Goal: Information Seeking & Learning: Learn about a topic

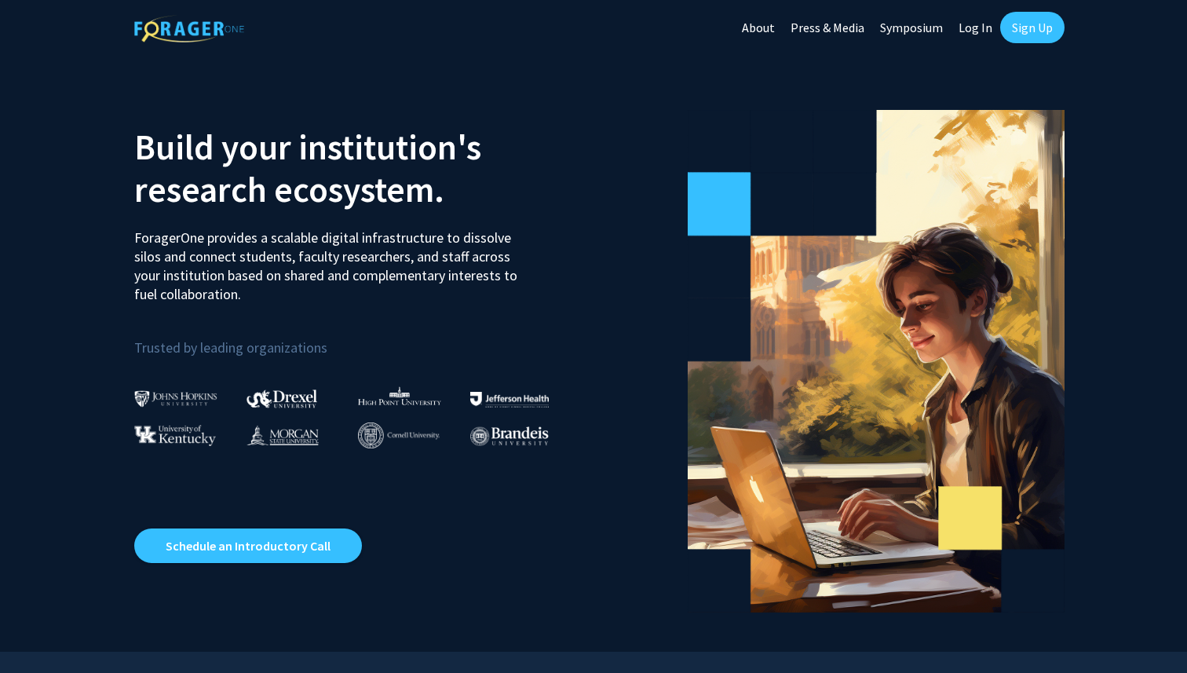
click at [975, 27] on link "Log In" at bounding box center [975, 27] width 49 height 55
select select
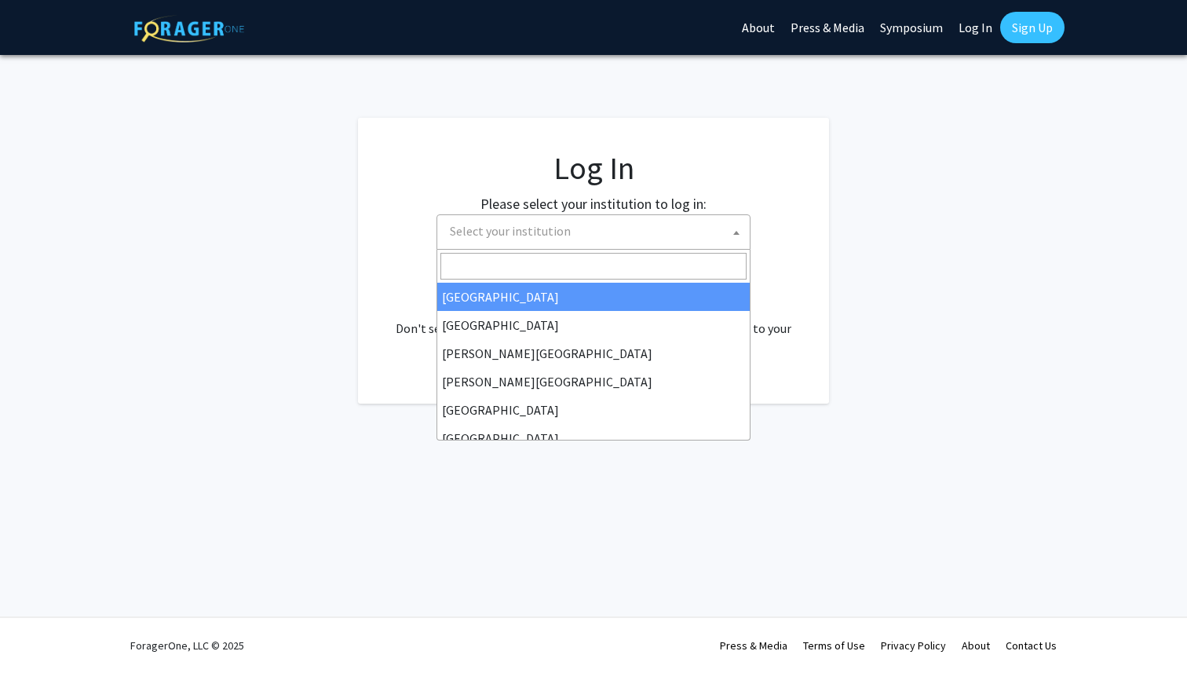
click at [579, 228] on span "Select your institution" at bounding box center [597, 231] width 306 height 32
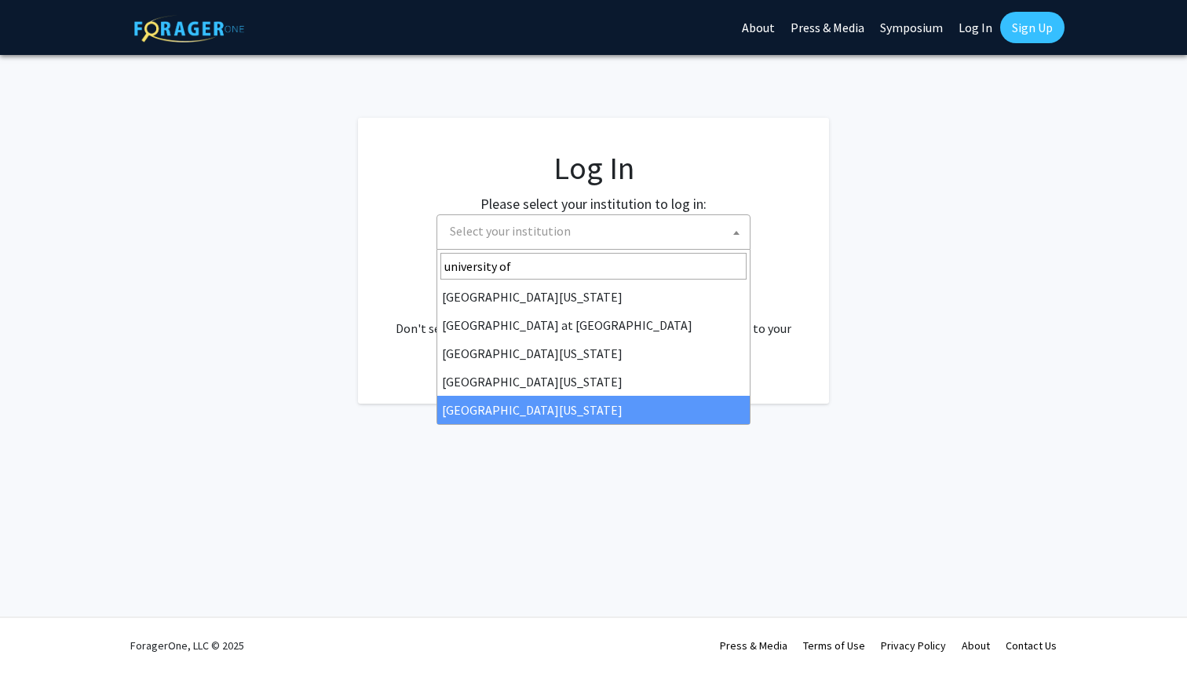
type input "university of"
select select "33"
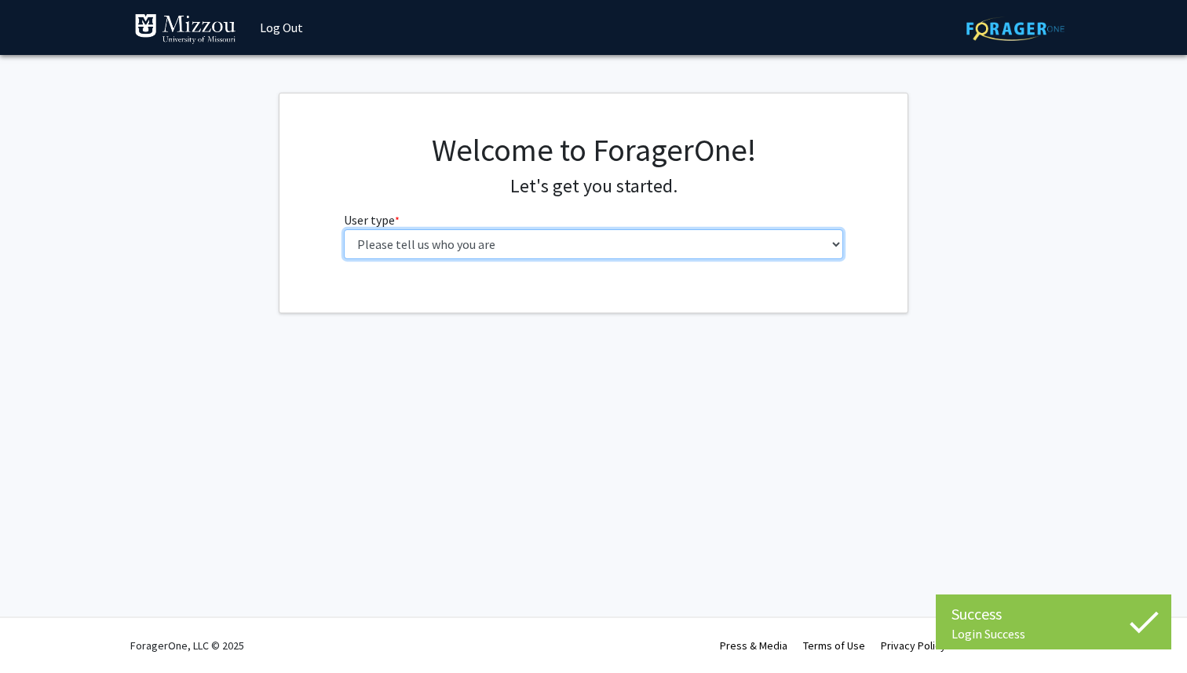
click at [531, 239] on select "Please tell us who you are Undergraduate Student Master's Student Doctoral Cand…" at bounding box center [594, 244] width 500 height 30
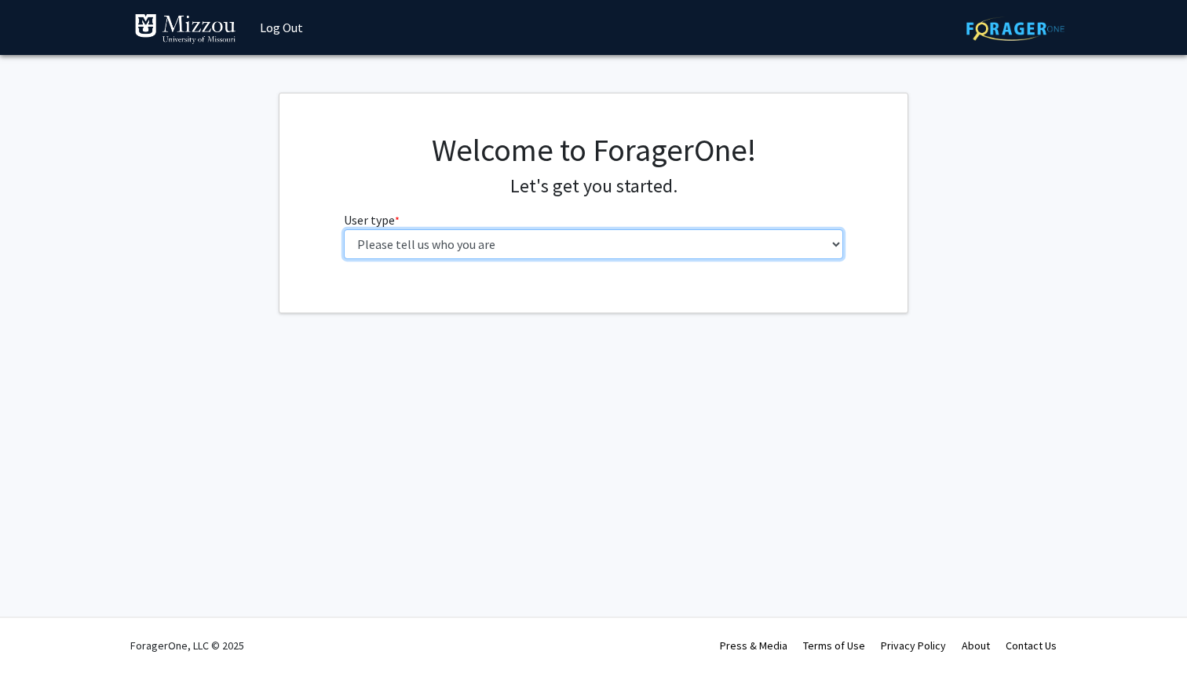
select select "1: undergrad"
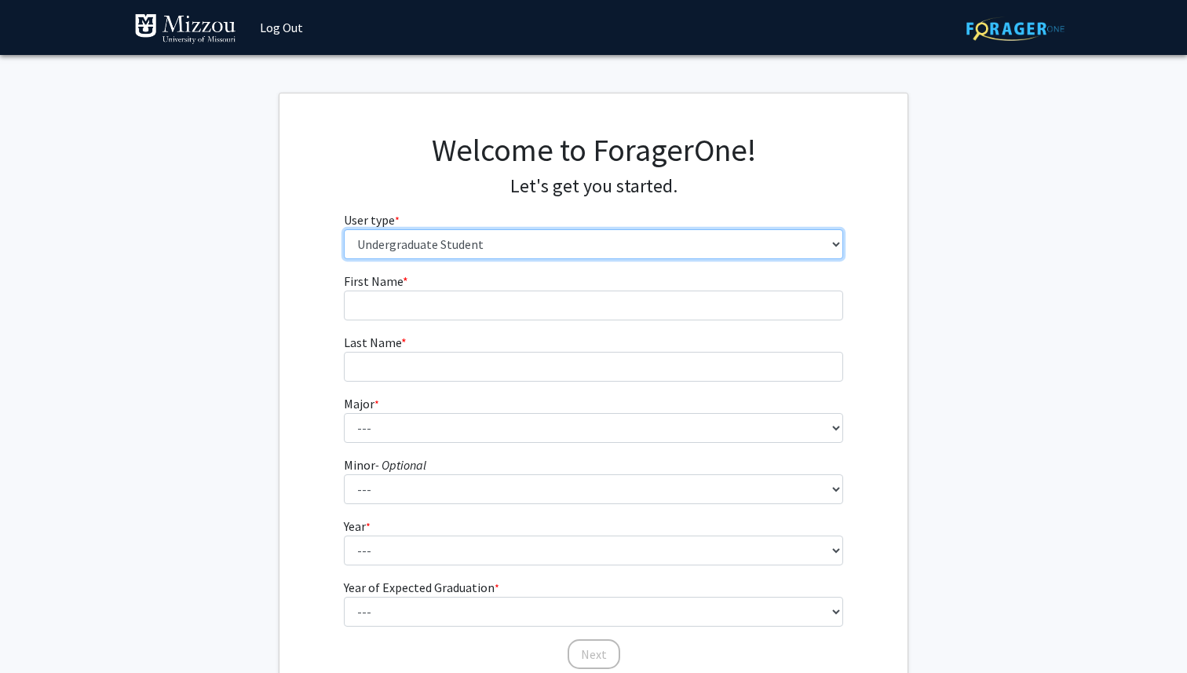
click at [785, 257] on select "Please tell us who you are Undergraduate Student Master's Student Doctoral Cand…" at bounding box center [594, 244] width 500 height 30
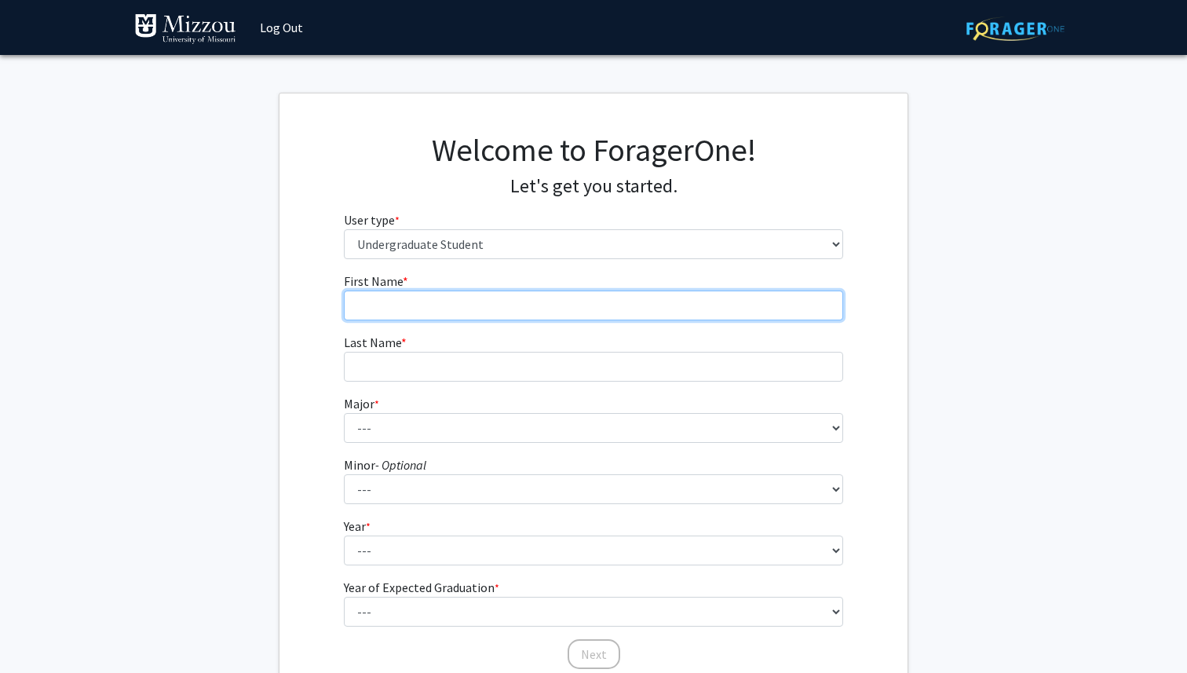
click at [411, 309] on input "First Name * required" at bounding box center [594, 306] width 500 height 30
type input "Grace"
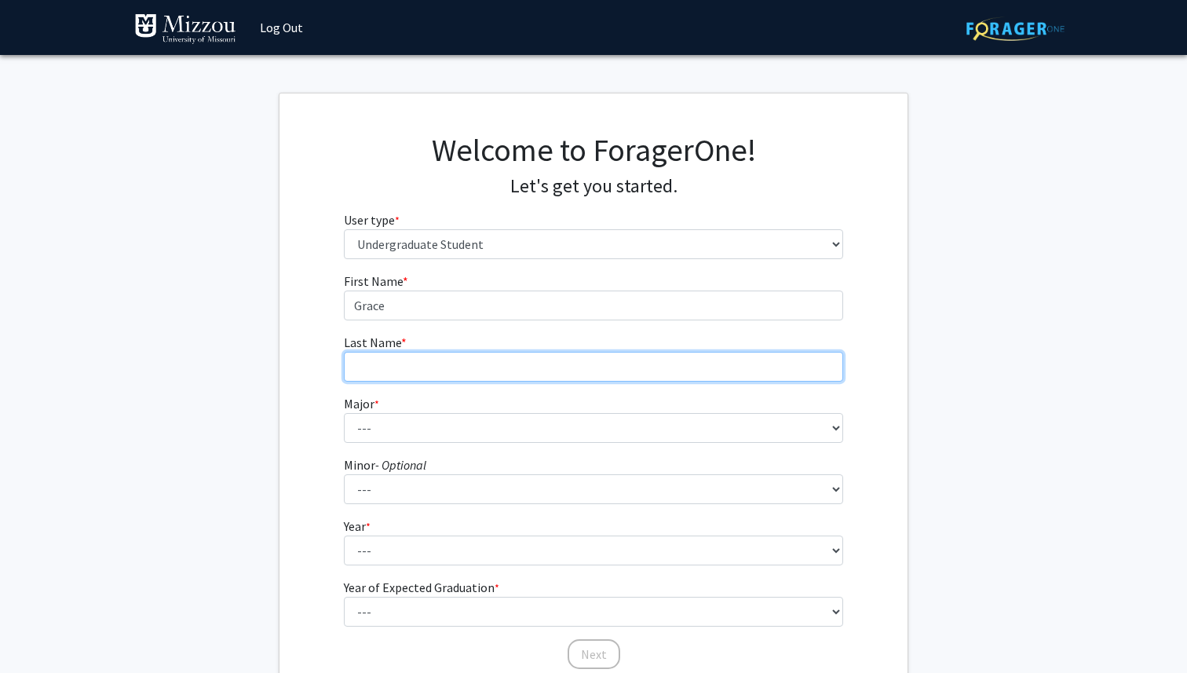
click at [382, 370] on input "Last Name * required" at bounding box center [594, 367] width 500 height 30
type input "[PERSON_NAME]"
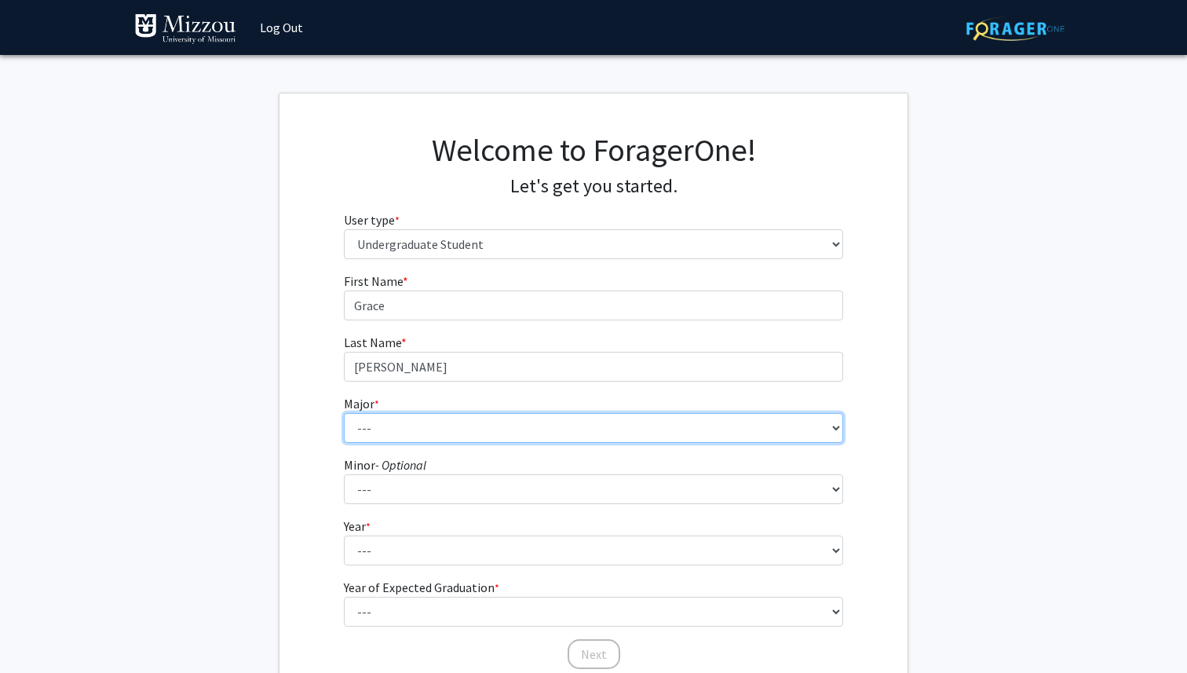
click at [370, 422] on select "--- Agribusiness Management Agricultural Education Agricultural Education: Comm…" at bounding box center [594, 428] width 500 height 30
click at [393, 436] on select "--- Agribusiness Management Agricultural Education Agricultural Education: Comm…" at bounding box center [594, 428] width 500 height 30
select select "128: 2621"
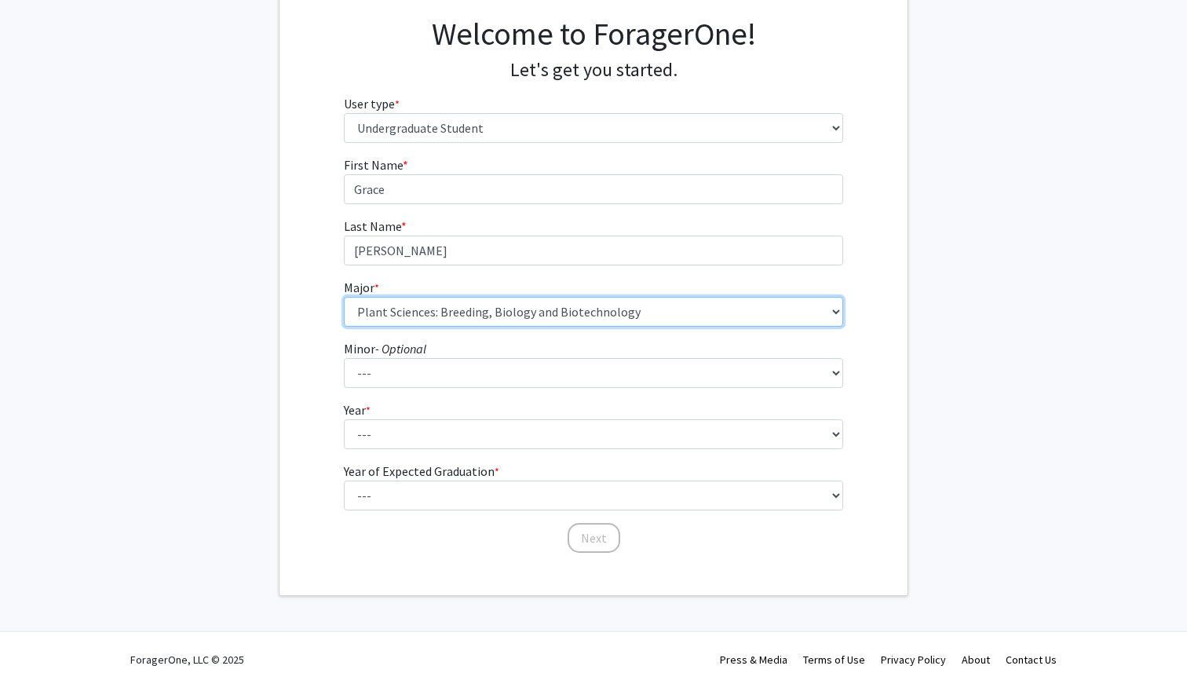
scroll to position [130, 0]
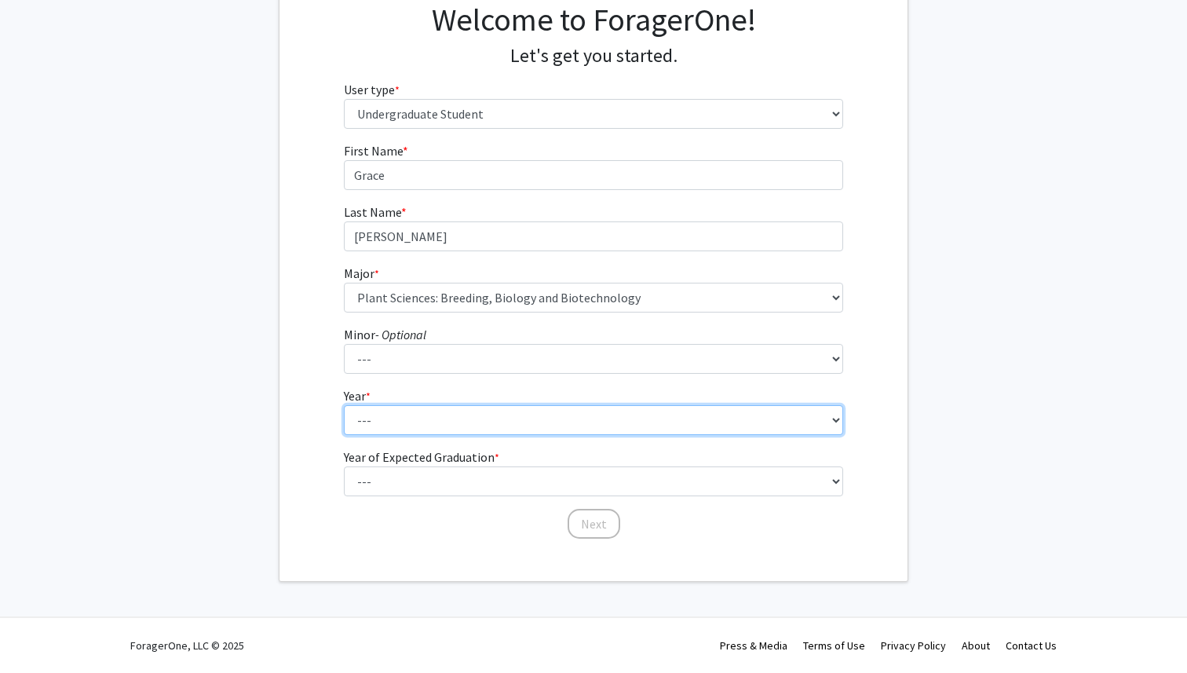
click at [388, 419] on select "--- First-year Sophomore Junior Senior Postbaccalaureate Certificate" at bounding box center [594, 420] width 500 height 30
select select "4: senior"
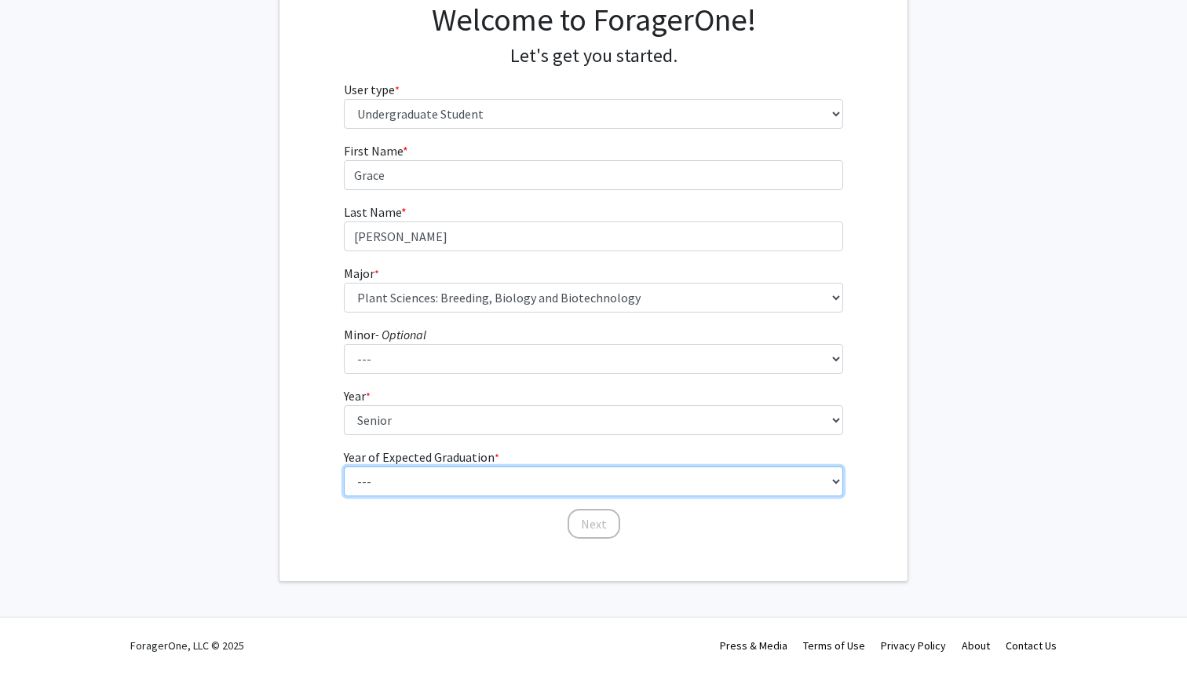
click at [392, 491] on select "--- 2025 2026 2027 2028 2029 2030 2031 2032 2033 2034" at bounding box center [594, 481] width 500 height 30
select select "2: 2026"
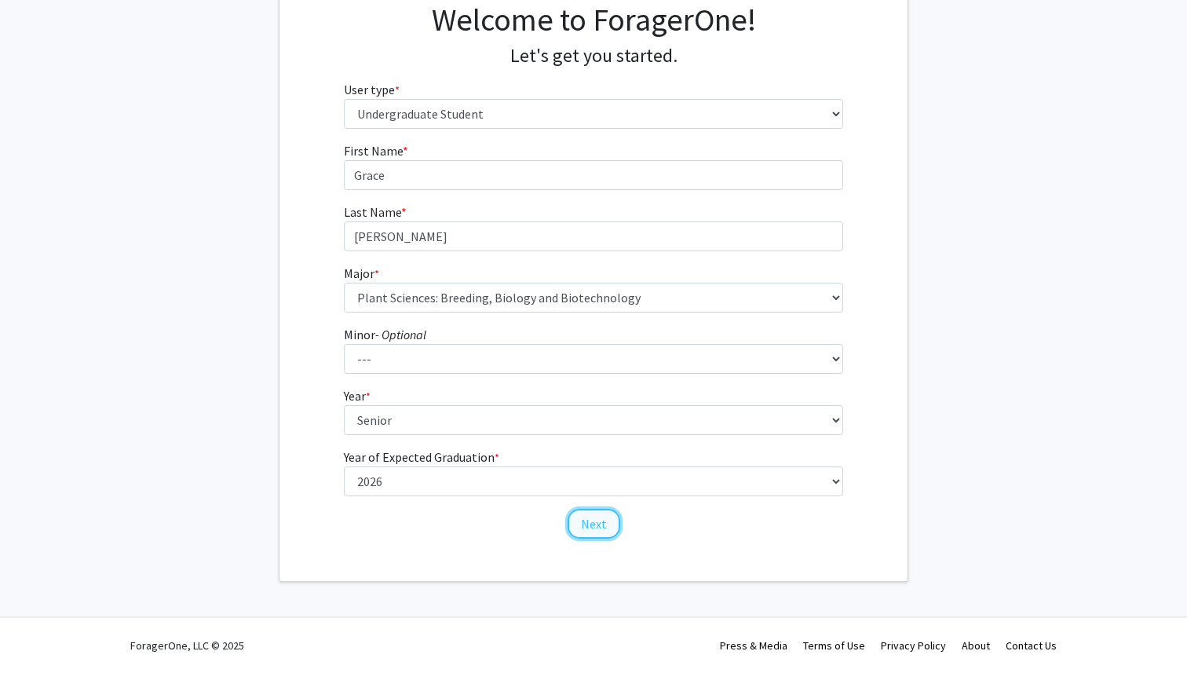
click at [595, 523] on button "Next" at bounding box center [594, 524] width 53 height 30
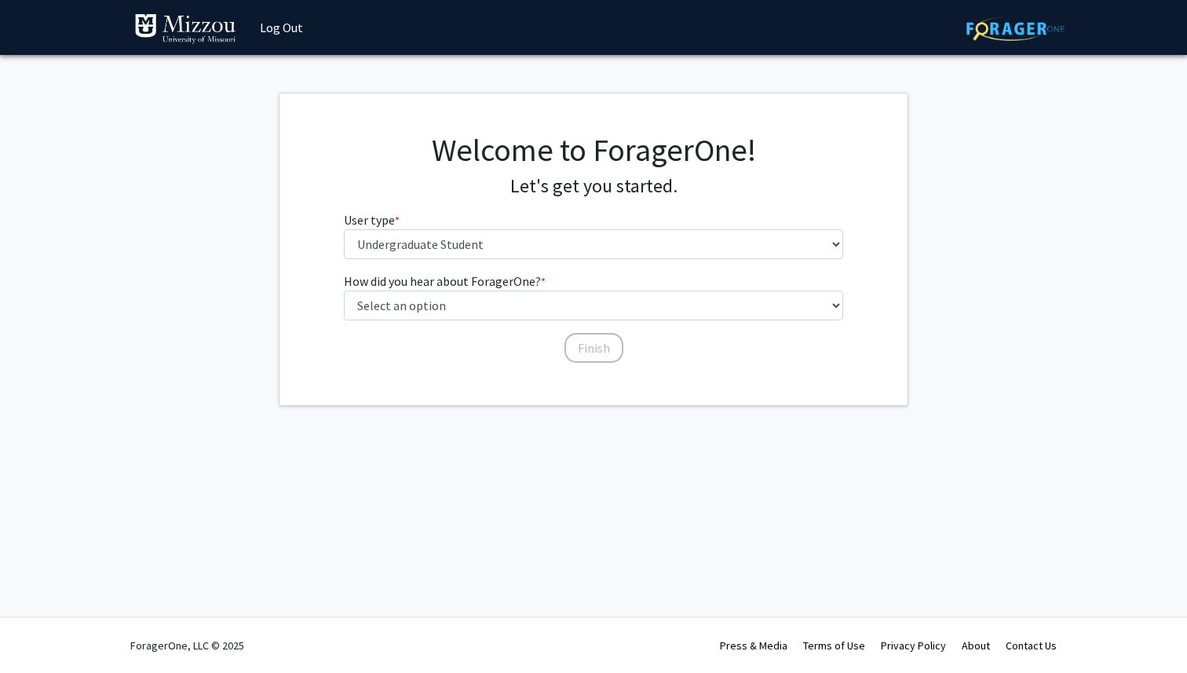
click at [595, 523] on div "Skip navigation Log Out Complete your profile × To continue, you need to make s…" at bounding box center [593, 336] width 1187 height 673
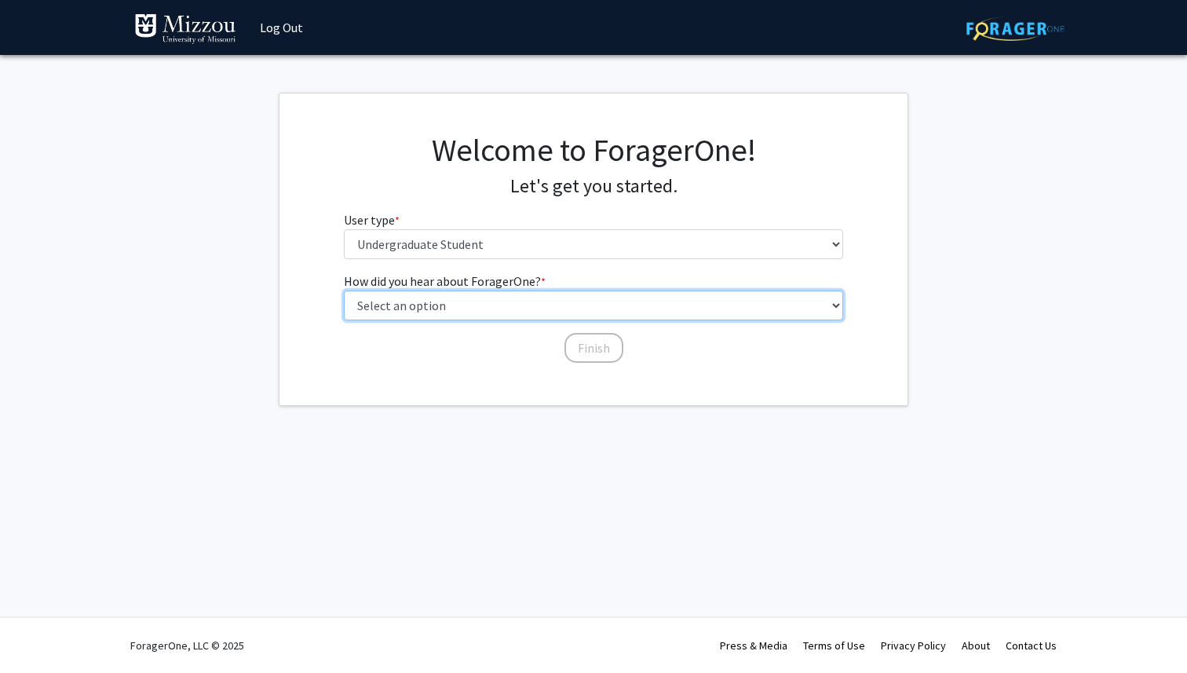
click at [375, 308] on select "Select an option Peer/student recommendation Faculty/staff recommendation Unive…" at bounding box center [594, 306] width 500 height 30
select select "2: faculty_recommendation"
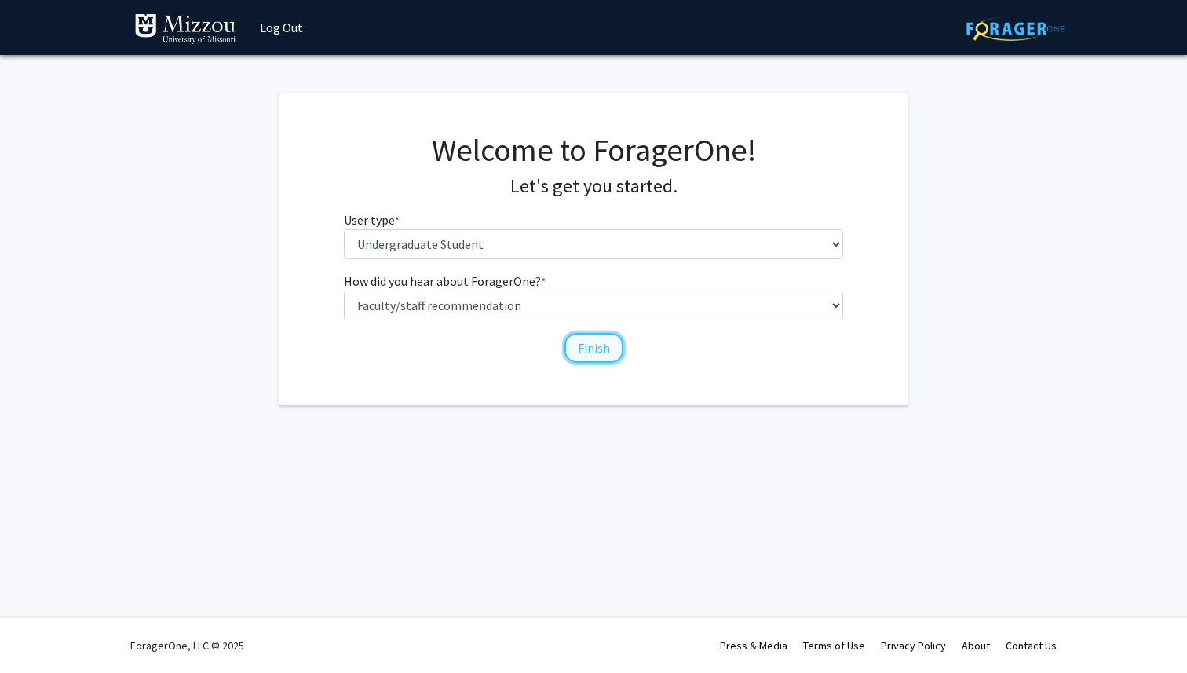
click at [569, 342] on button "Finish" at bounding box center [594, 348] width 59 height 30
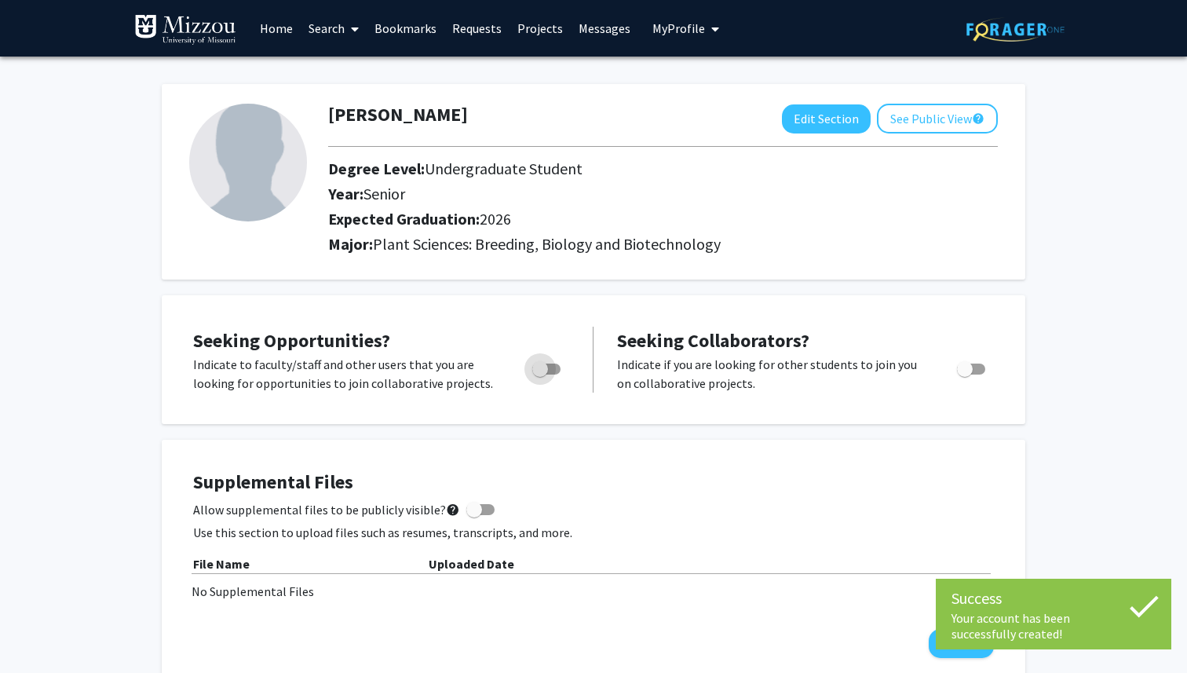
click at [544, 368] on span "Toggle" at bounding box center [540, 369] width 16 height 16
click at [540, 375] on input "Are you actively seeking opportunities?" at bounding box center [539, 375] width 1 height 1
checkbox input "true"
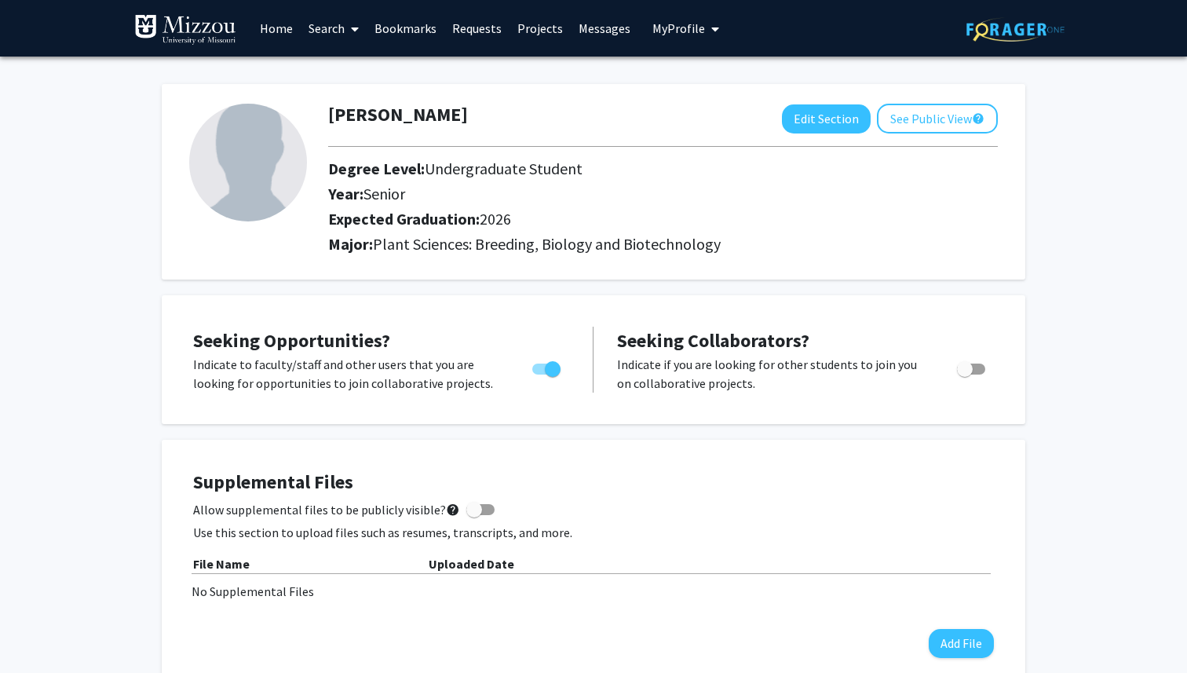
click at [276, 27] on link "Home" at bounding box center [276, 28] width 49 height 55
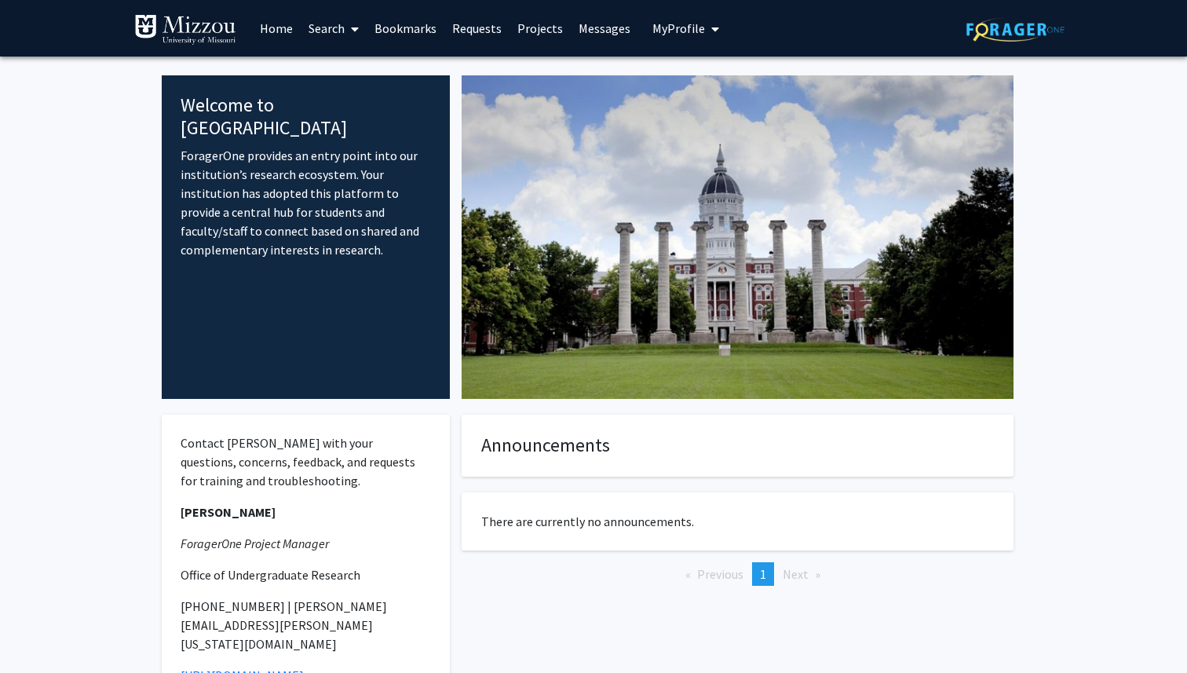
click at [339, 35] on link "Search" at bounding box center [334, 28] width 66 height 55
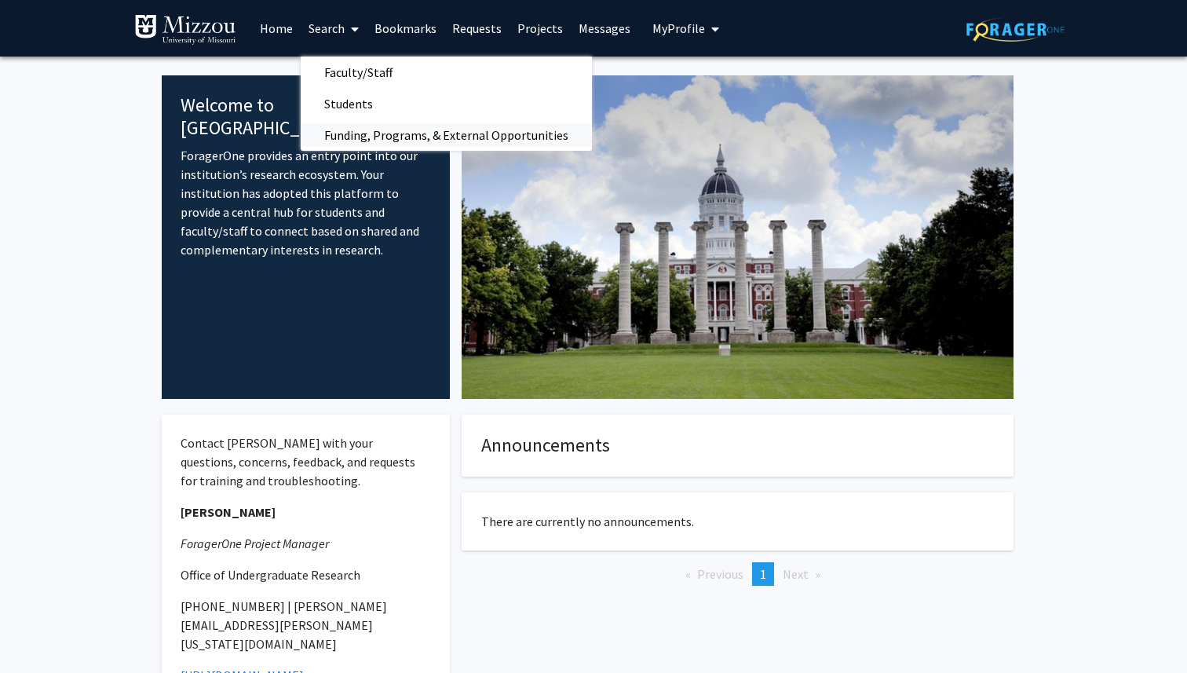
click at [366, 133] on span "Funding, Programs, & External Opportunities" at bounding box center [446, 134] width 291 height 31
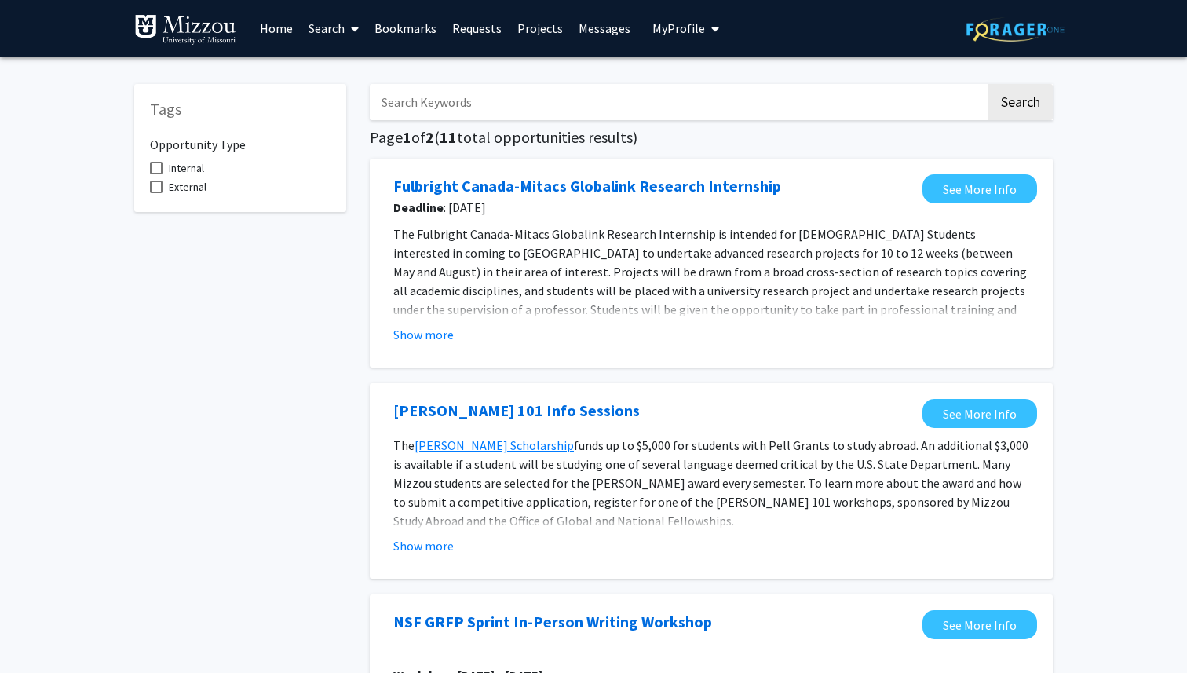
click at [335, 30] on link "Search" at bounding box center [334, 28] width 66 height 55
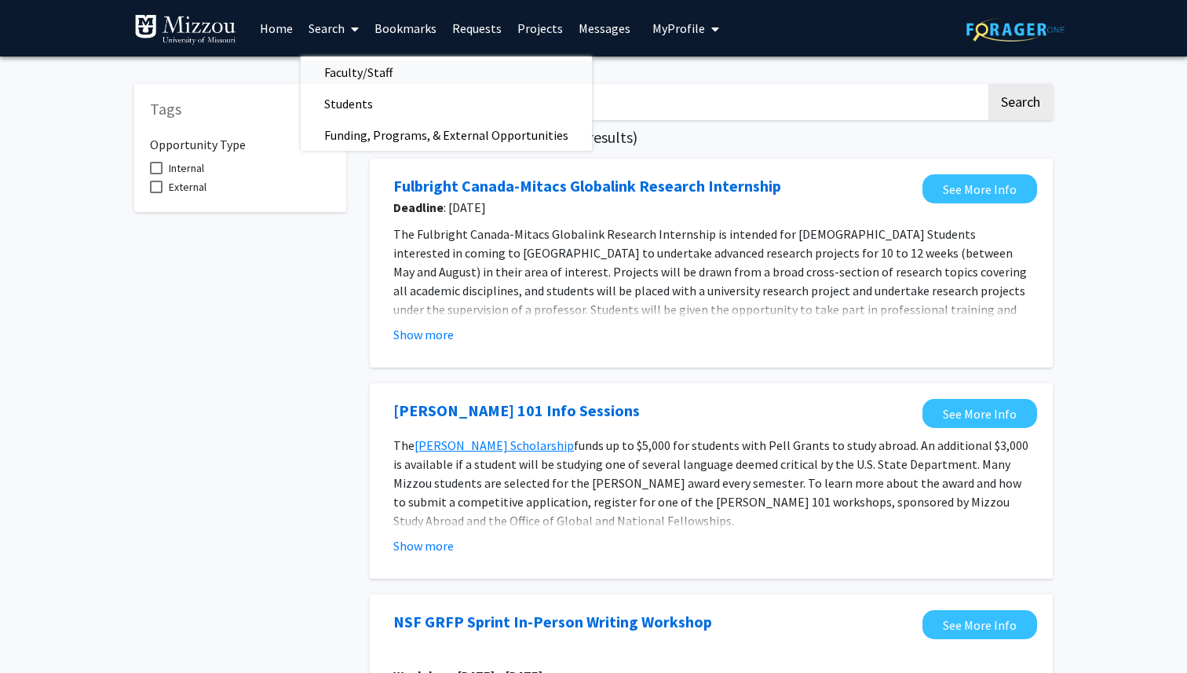
click at [369, 76] on span "Faculty/Staff" at bounding box center [358, 72] width 115 height 31
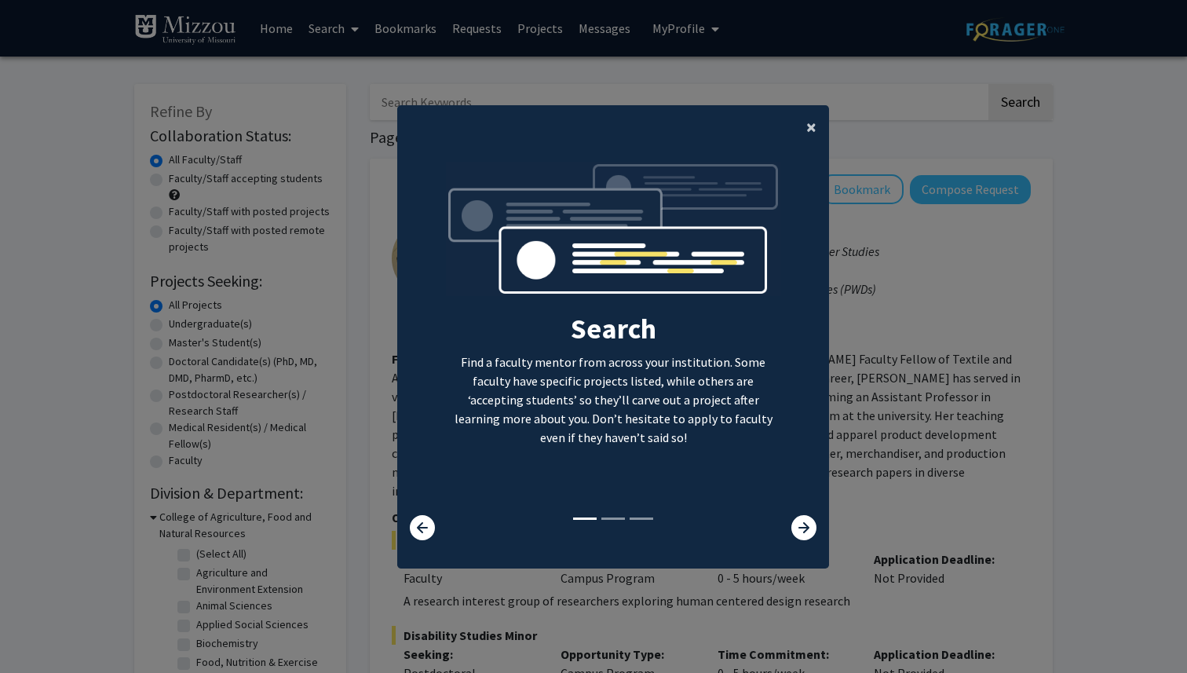
click at [814, 132] on span "×" at bounding box center [811, 127] width 10 height 24
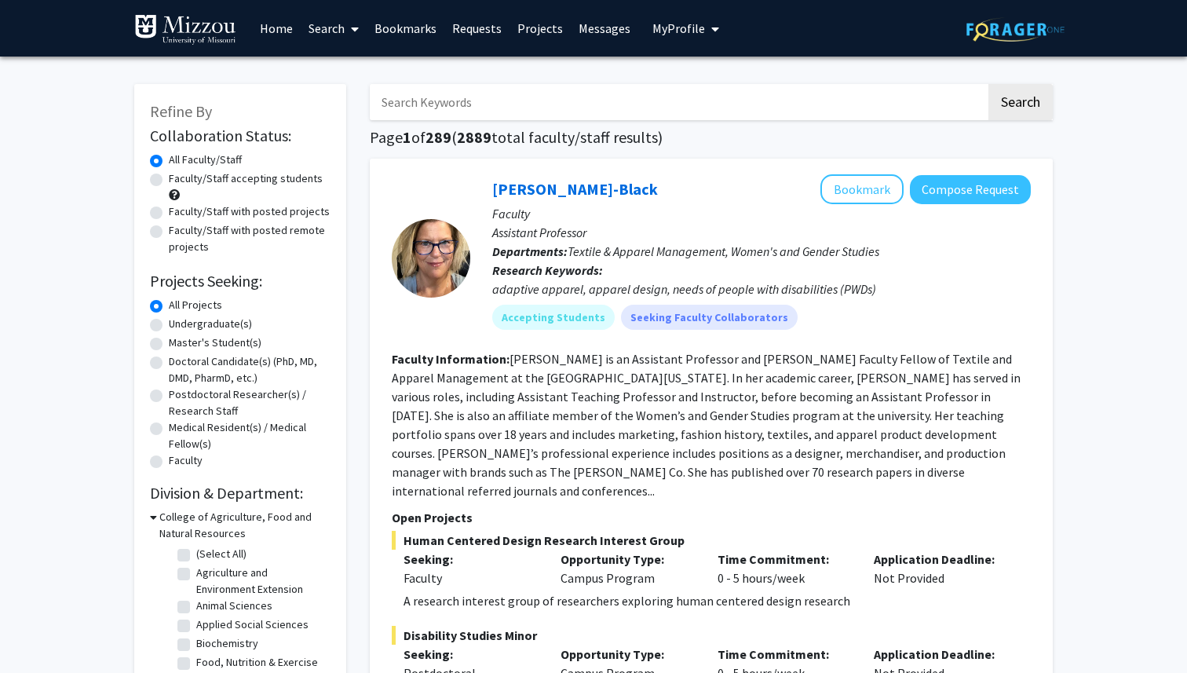
click at [272, 181] on label "Faculty/Staff accepting students" at bounding box center [246, 178] width 154 height 16
click at [179, 181] on input "Faculty/Staff accepting students" at bounding box center [174, 175] width 10 height 10
radio input "true"
click at [198, 157] on label "All Faculty/Staff" at bounding box center [205, 160] width 73 height 16
click at [179, 157] on input "All Faculty/Staff" at bounding box center [174, 157] width 10 height 10
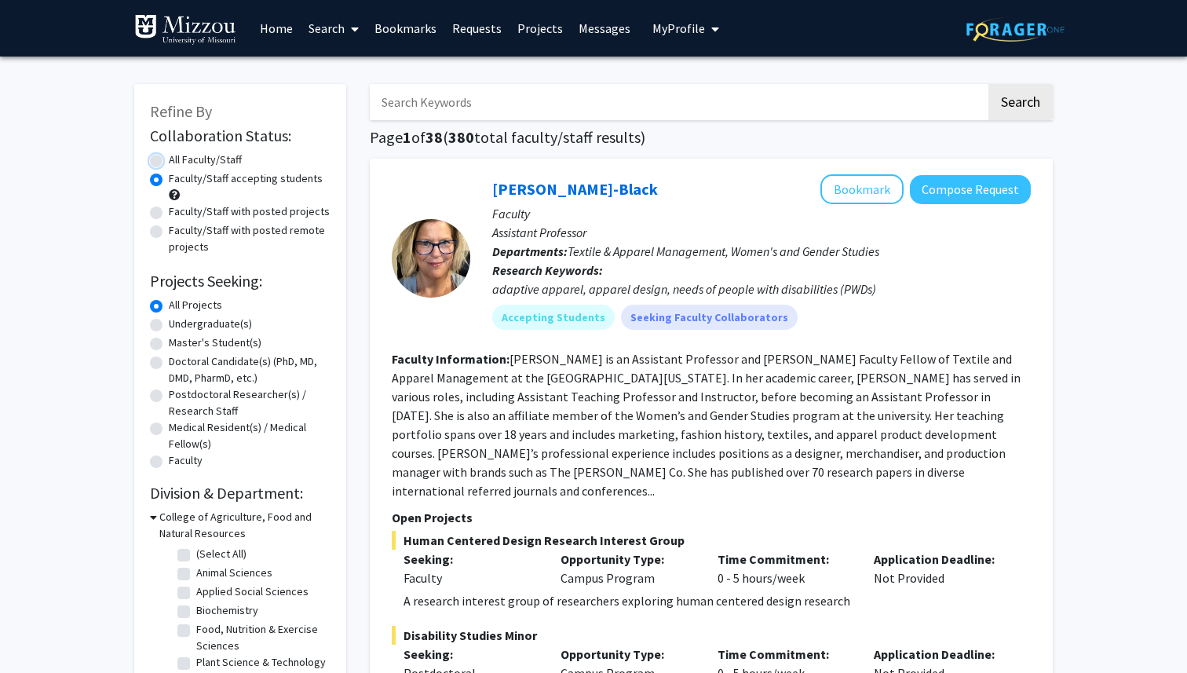
radio input "true"
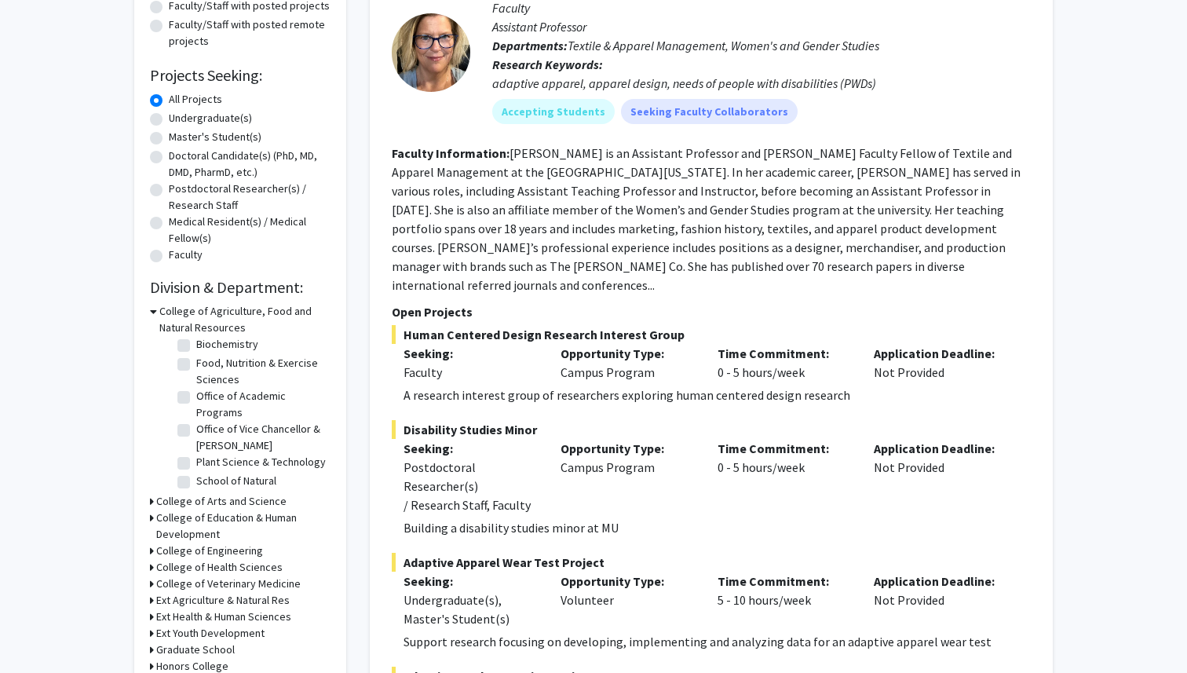
scroll to position [96, 0]
click at [217, 461] on label "Plant Science & Technology" at bounding box center [261, 460] width 130 height 16
click at [207, 461] on input "Plant Science & Technology" at bounding box center [201, 457] width 10 height 10
checkbox input "true"
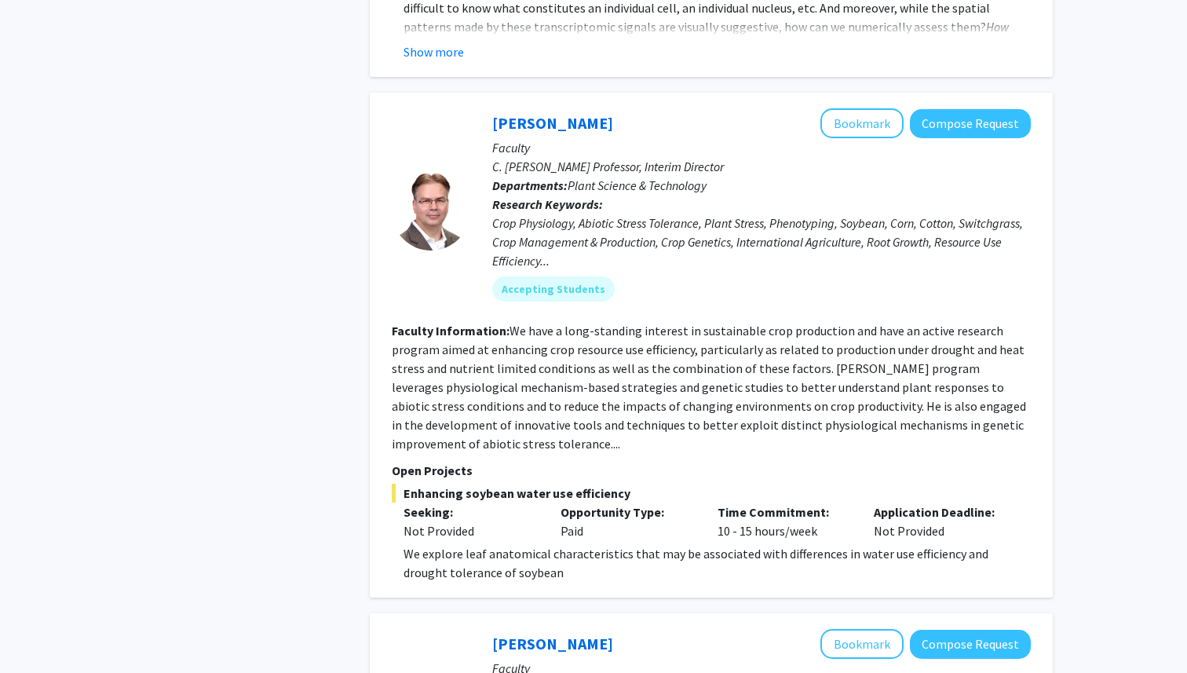
scroll to position [1637, 0]
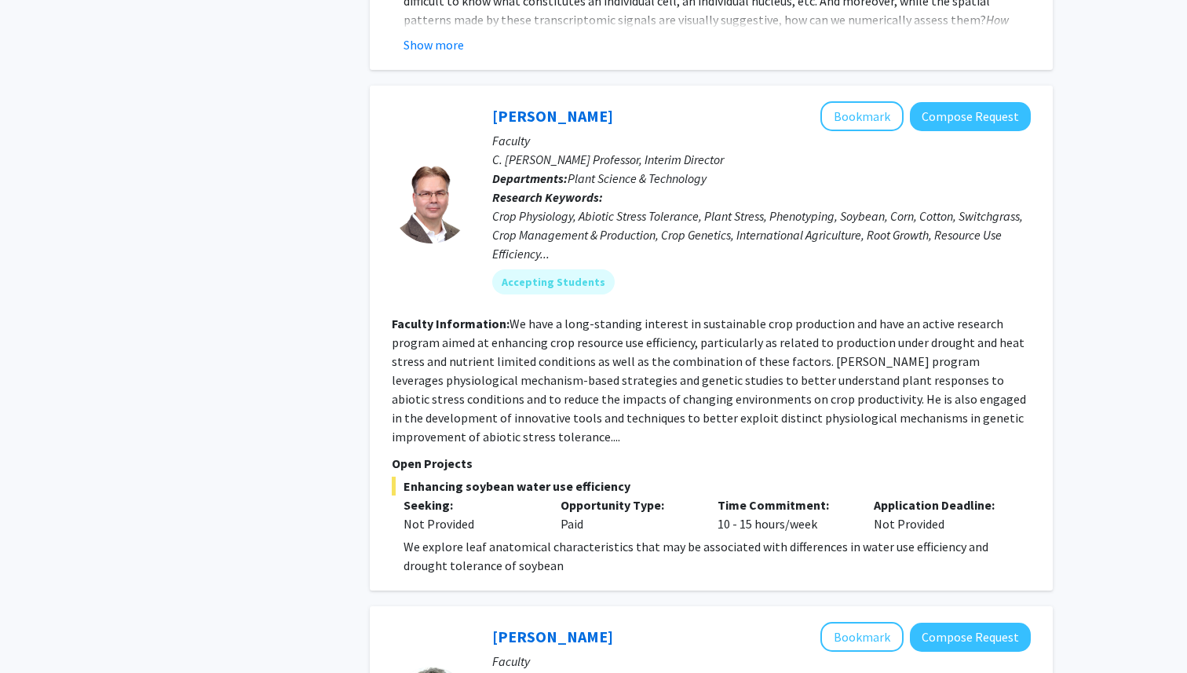
click at [600, 418] on fg-read-more "We have a long-standing interest in sustainable crop production and have an act…" at bounding box center [709, 380] width 635 height 129
click at [606, 419] on fg-read-more "We have a long-standing interest in sustainable crop production and have an act…" at bounding box center [709, 380] width 635 height 129
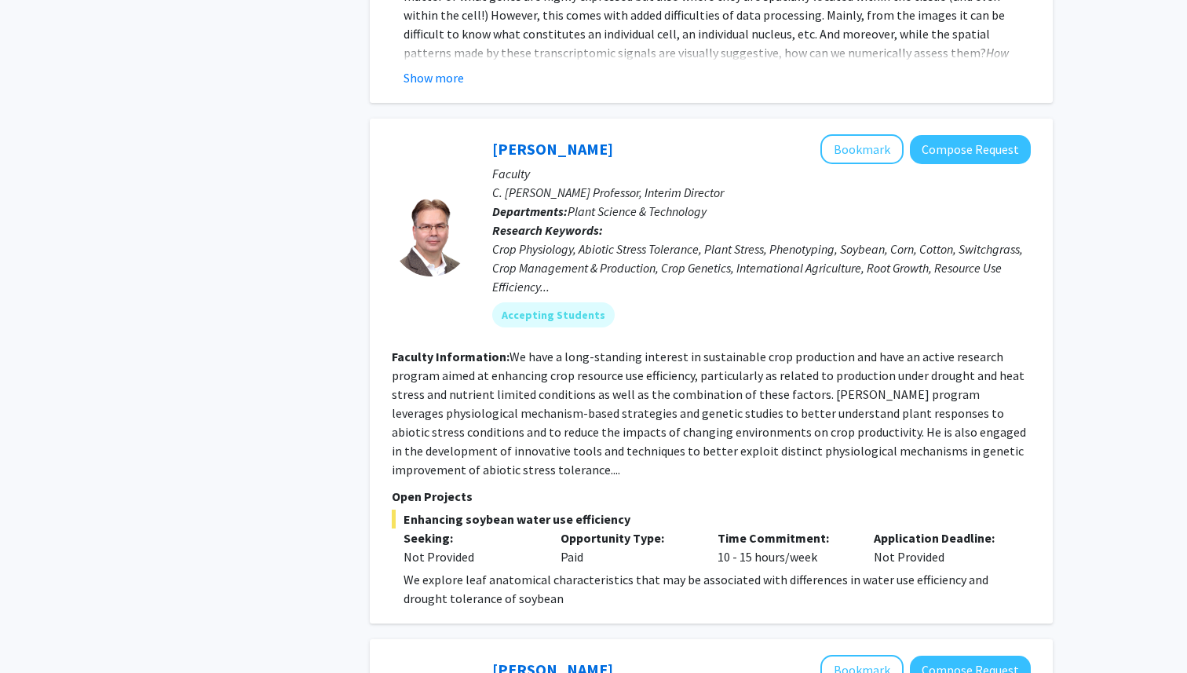
scroll to position [1608, 0]
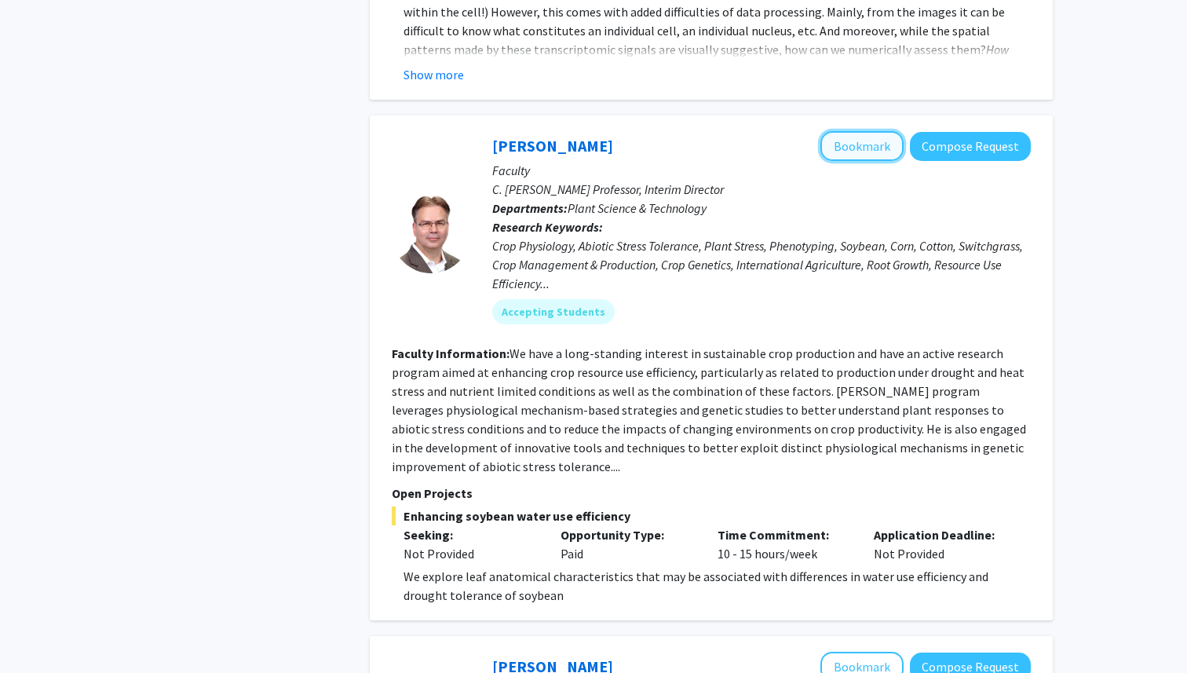
click at [860, 131] on button "Bookmark" at bounding box center [862, 146] width 83 height 30
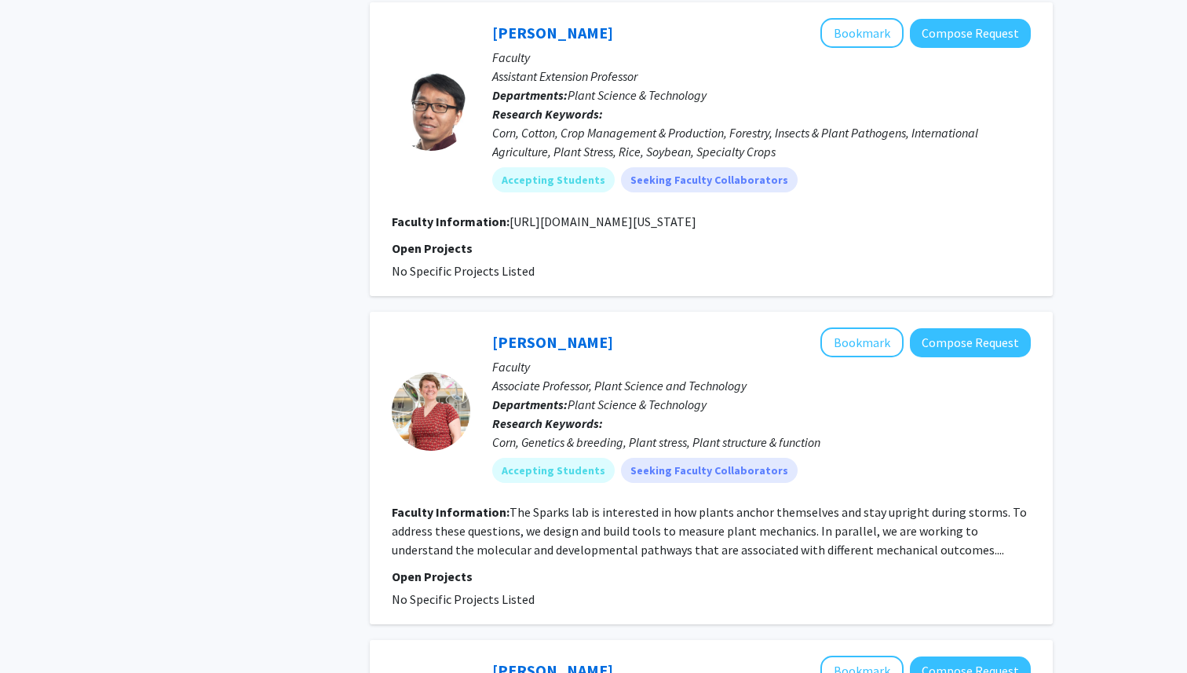
scroll to position [3096, 0]
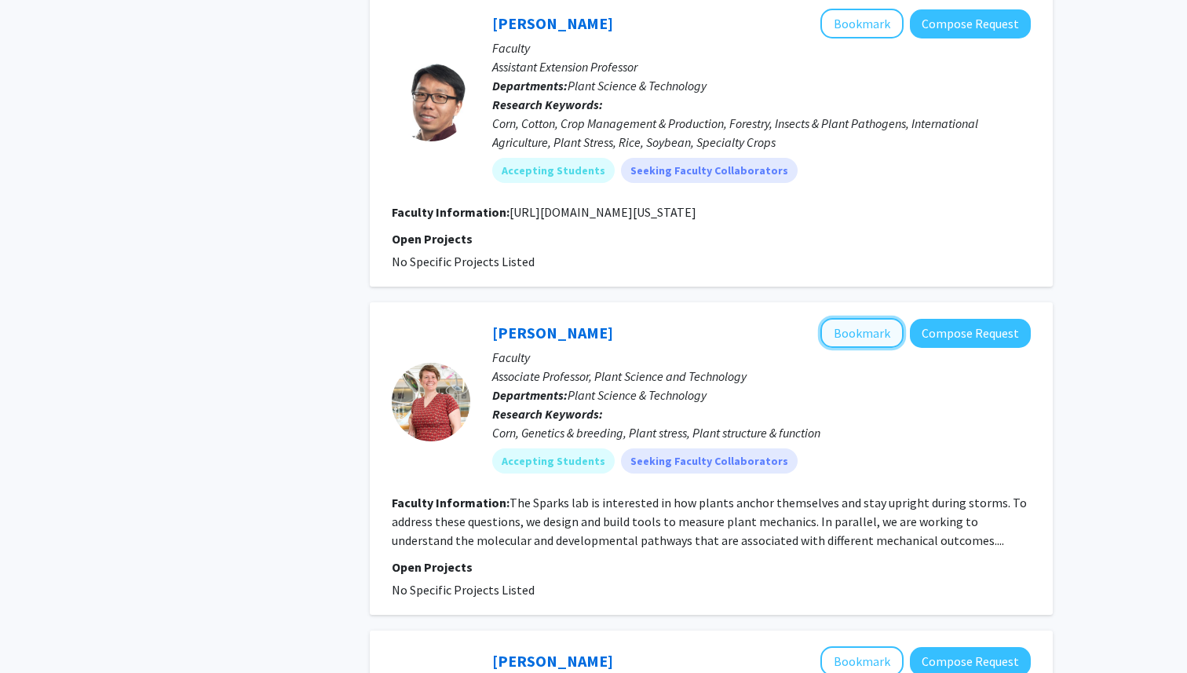
click at [838, 318] on button "Bookmark" at bounding box center [862, 333] width 83 height 30
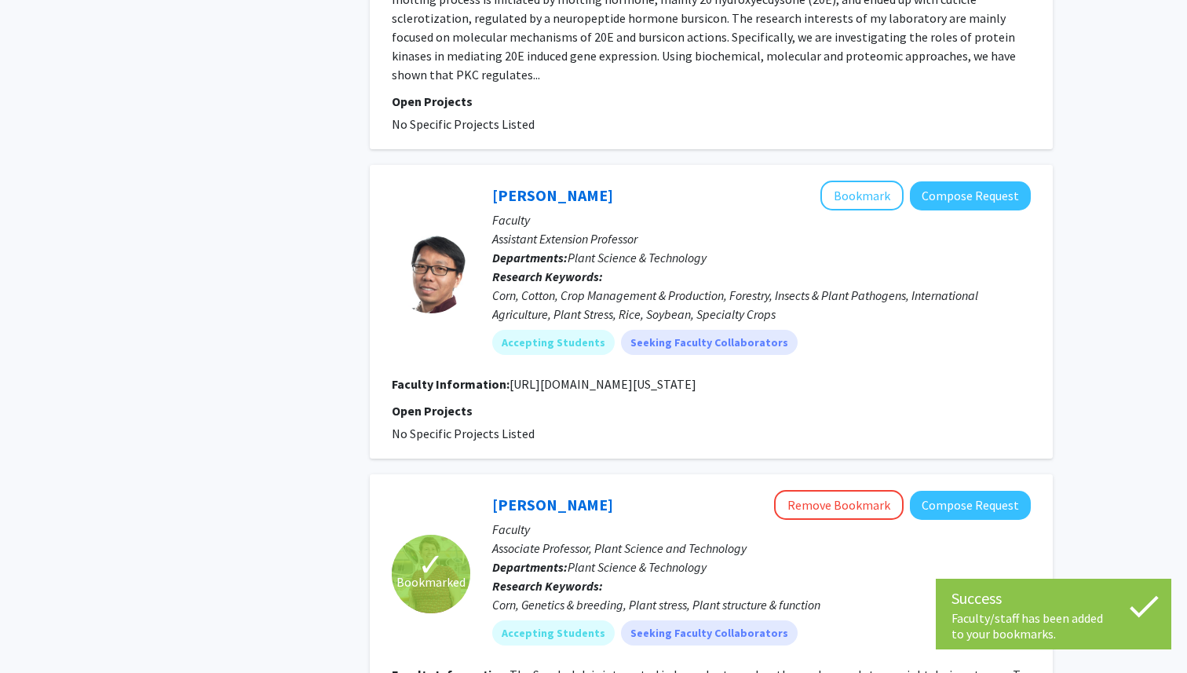
scroll to position [2920, 0]
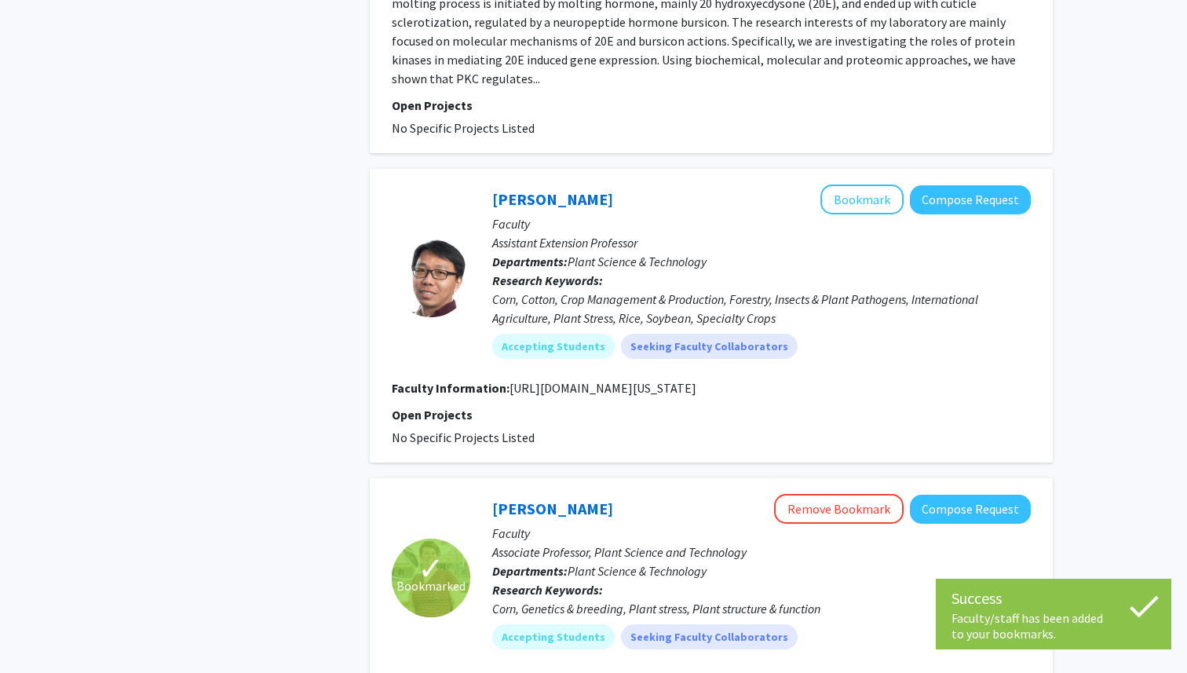
drag, startPoint x: 507, startPoint y: 335, endPoint x: 844, endPoint y: 328, distance: 337.7
click at [844, 379] on section "Faculty Information: [URL][DOMAIN_NAME][US_STATE]" at bounding box center [711, 388] width 639 height 19
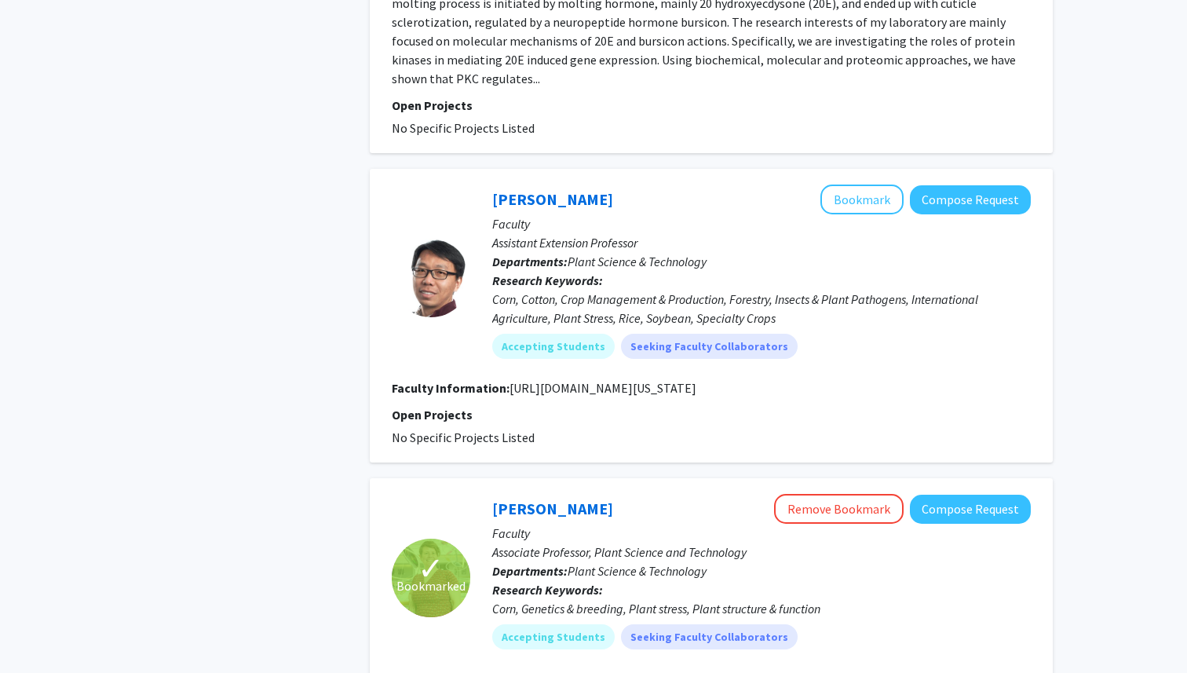
copy section "[URL][DOMAIN_NAME][US_STATE]"
click at [609, 271] on p "Research Keywords: Corn, Cotton, Crop Management & Production, Forestry, Insect…" at bounding box center [761, 299] width 539 height 57
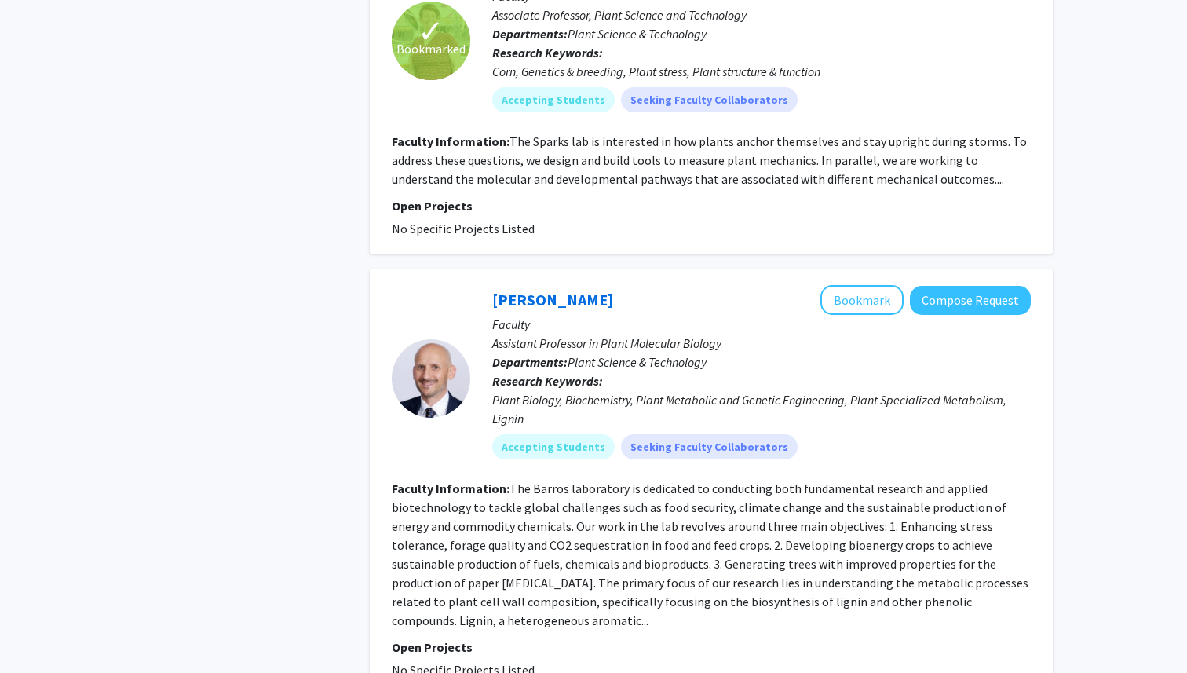
scroll to position [3470, 0]
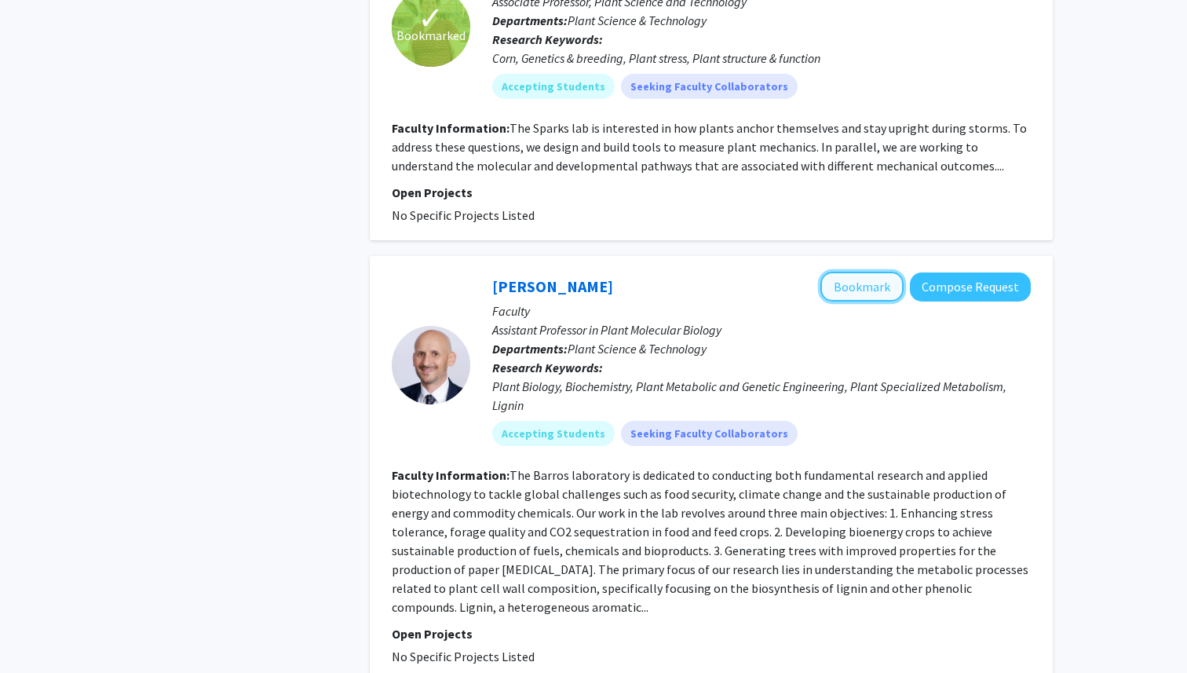
click at [870, 272] on button "Bookmark" at bounding box center [862, 287] width 83 height 30
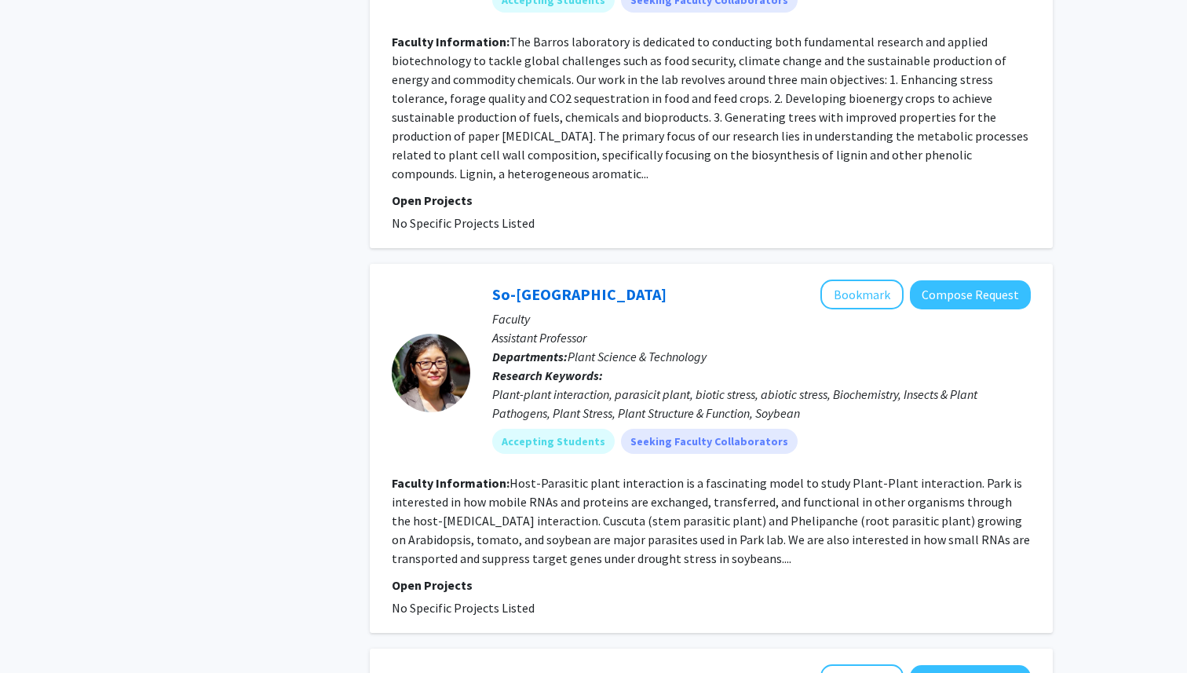
scroll to position [3914, 0]
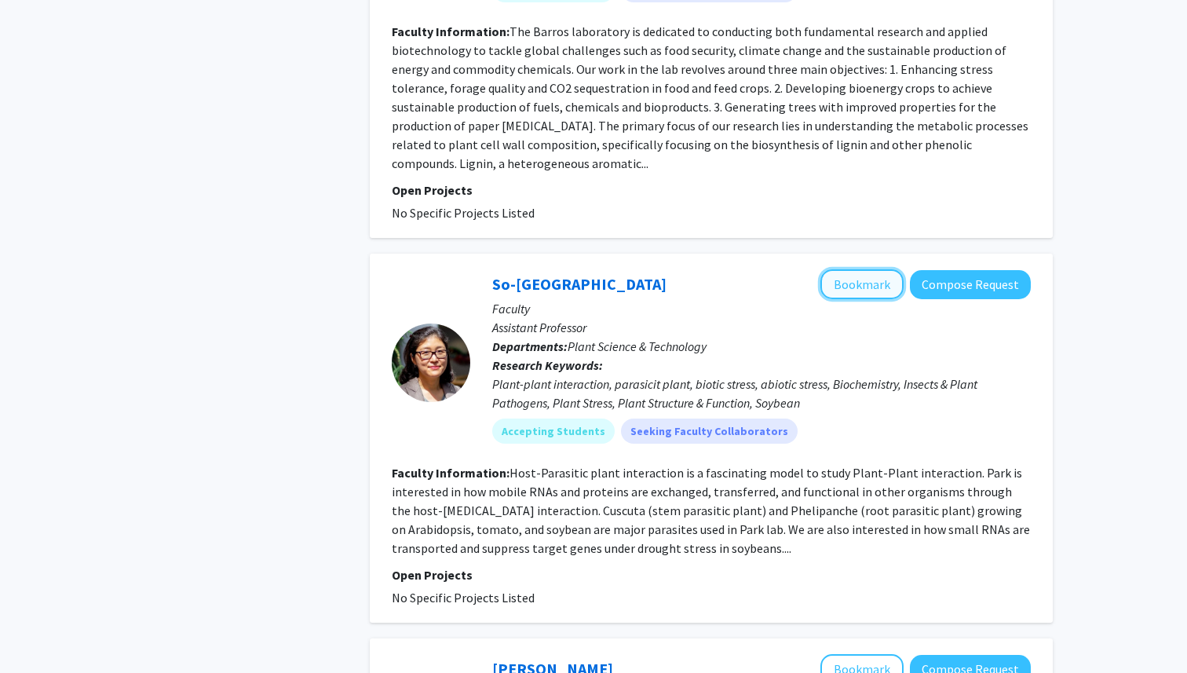
click at [867, 269] on button "Bookmark" at bounding box center [862, 284] width 83 height 30
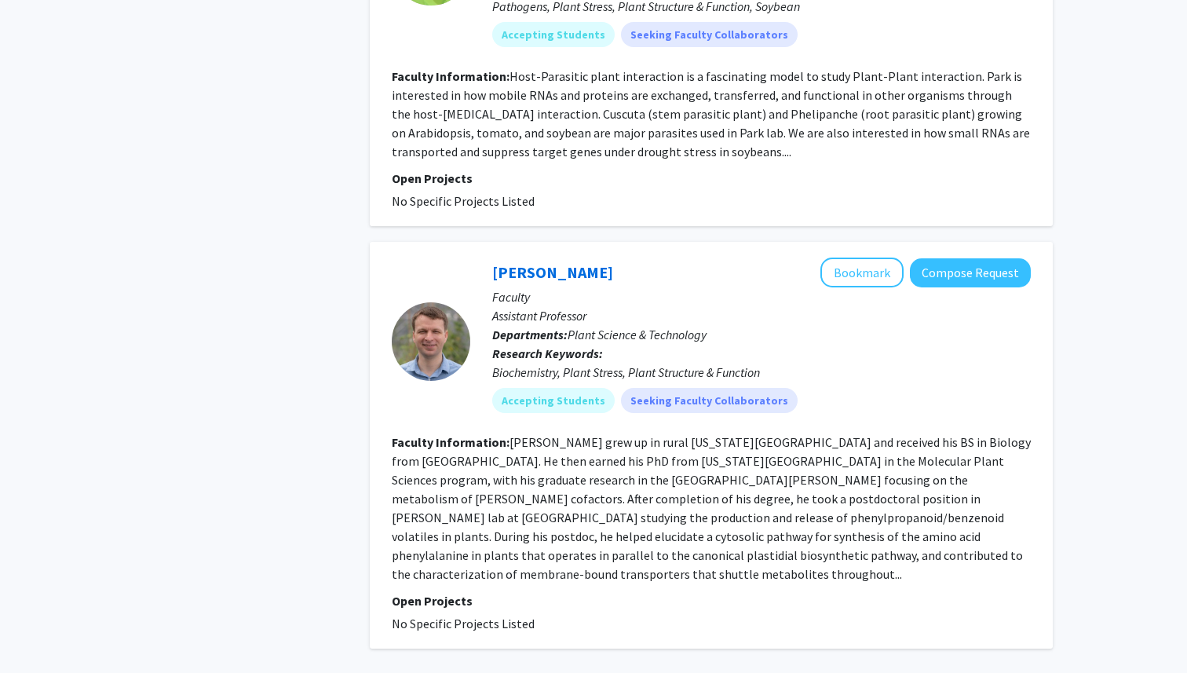
scroll to position [4311, 0]
